Goal: Find specific page/section: Find specific page/section

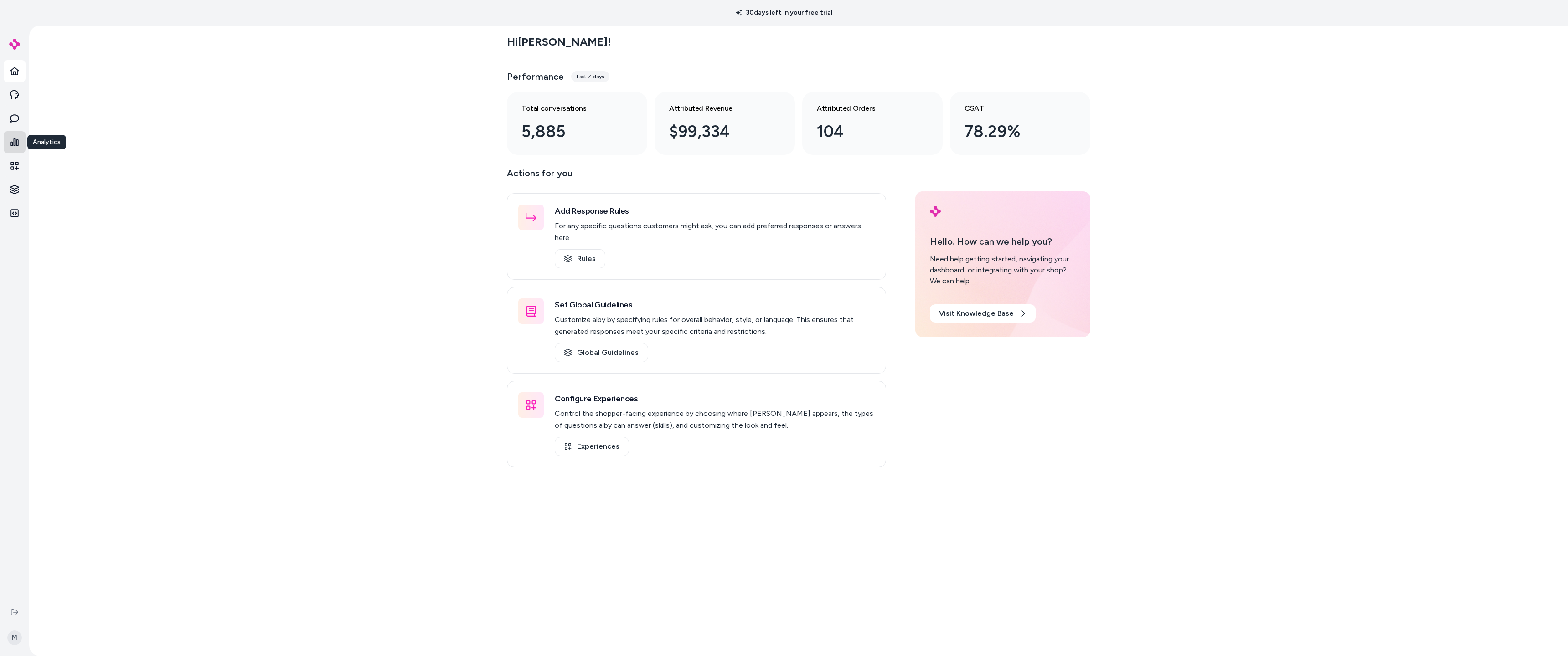
click at [19, 141] on icon at bounding box center [14, 142] width 9 height 9
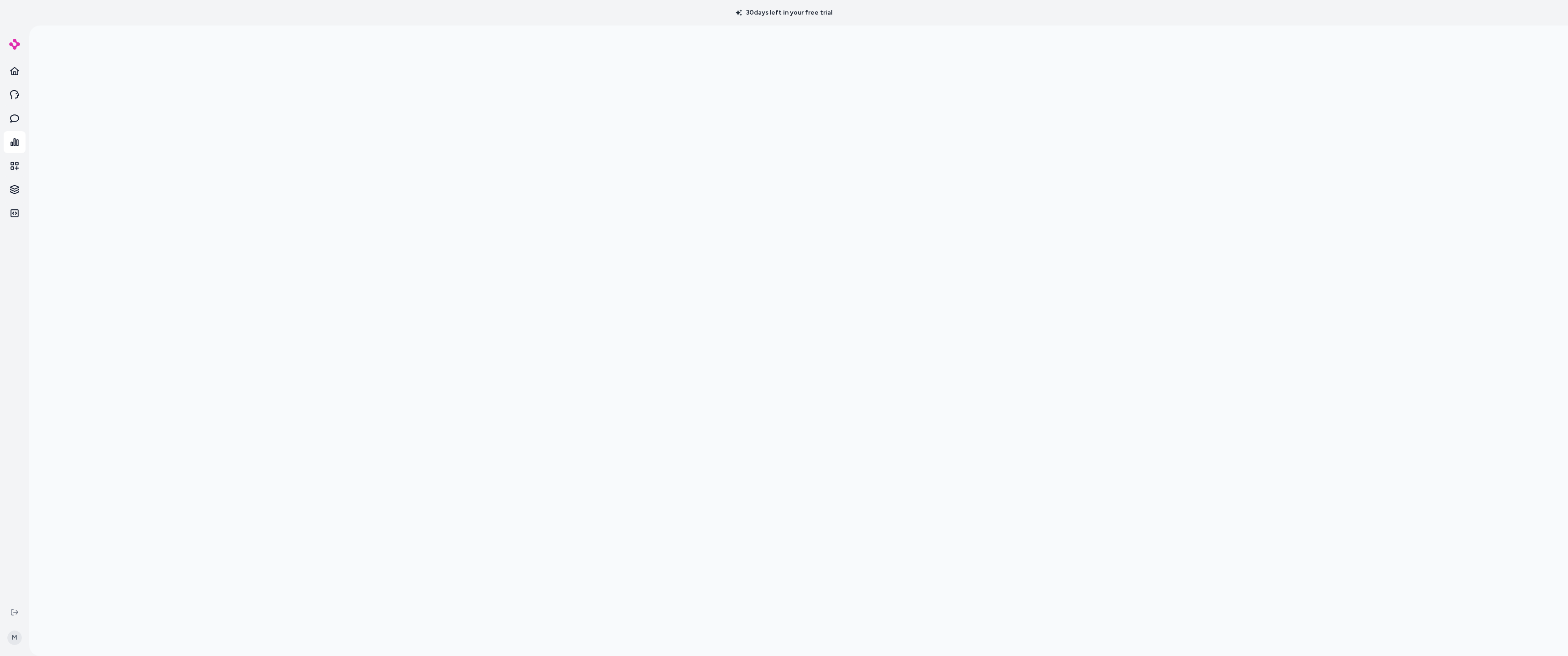
scroll to position [26, 0]
click at [239, 393] on div at bounding box center [799, 328] width 1539 height 656
click at [239, 549] on div at bounding box center [799, 328] width 1539 height 656
click at [239, 308] on div at bounding box center [799, 328] width 1539 height 656
